Goal: Task Accomplishment & Management: Manage account settings

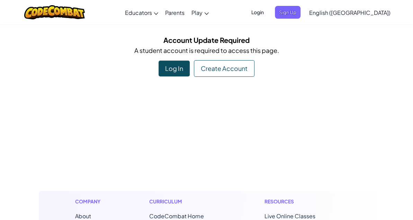
click at [268, 11] on span "Login" at bounding box center [257, 12] width 21 height 13
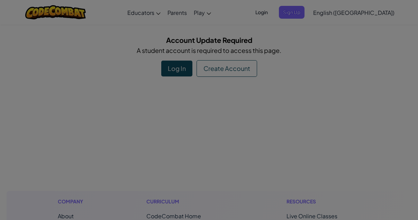
click at [0, 0] on input "Email or Username :" at bounding box center [0, 0] width 0 height 0
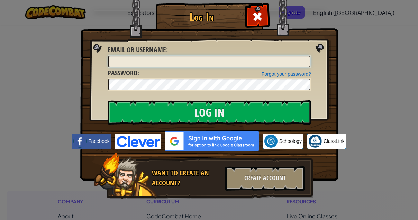
type input "[EMAIL_ADDRESS][DOMAIN_NAME]"
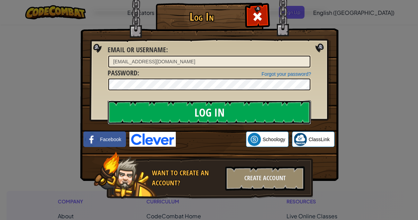
click at [181, 110] on input "Log In" at bounding box center [210, 112] width 204 height 24
